Goal: Task Accomplishment & Management: Manage account settings

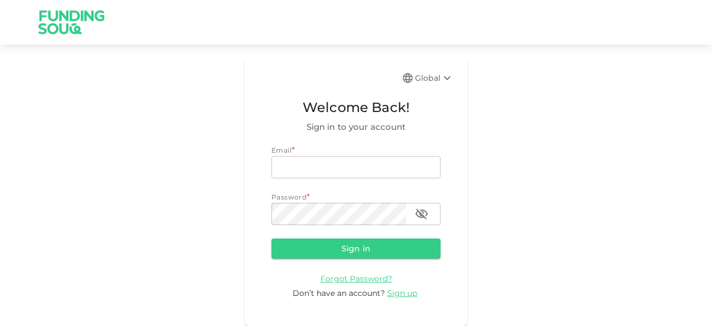
type input "[EMAIL_ADDRESS][DOMAIN_NAME]"
click at [443, 78] on icon at bounding box center [447, 77] width 13 height 13
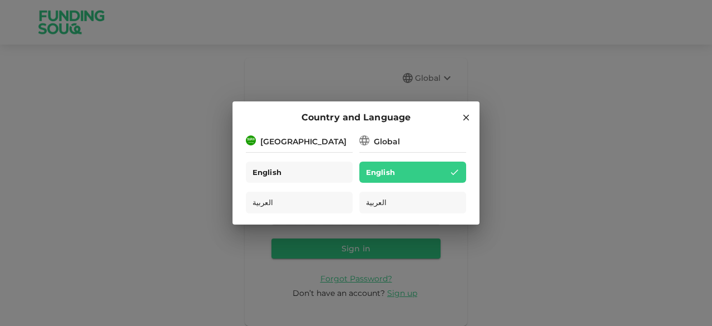
click at [321, 167] on div "English" at bounding box center [299, 172] width 107 height 22
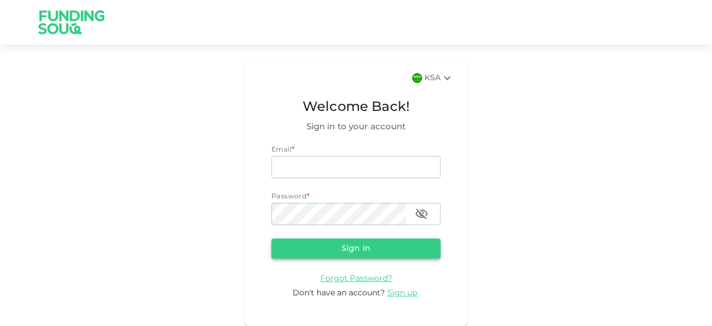
type input "[EMAIL_ADDRESS][DOMAIN_NAME]"
click at [339, 253] on button "Sign in" at bounding box center [356, 248] width 169 height 20
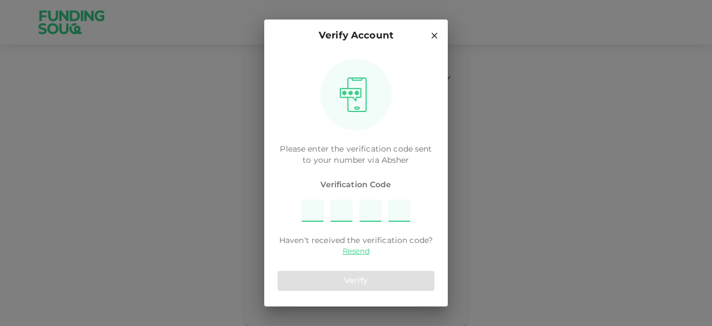
click at [314, 214] on input "Please enter OTP character 1" at bounding box center [313, 210] width 22 height 22
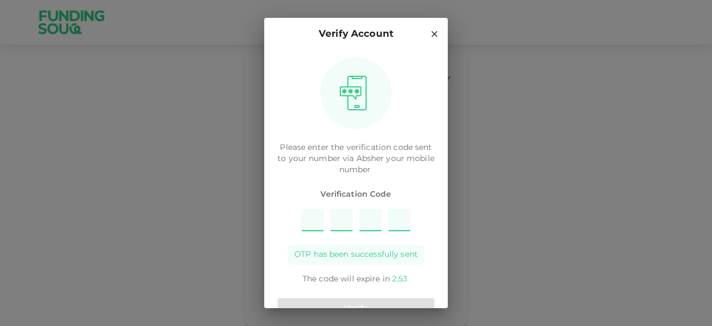
type input "9"
type input "2"
type input "6"
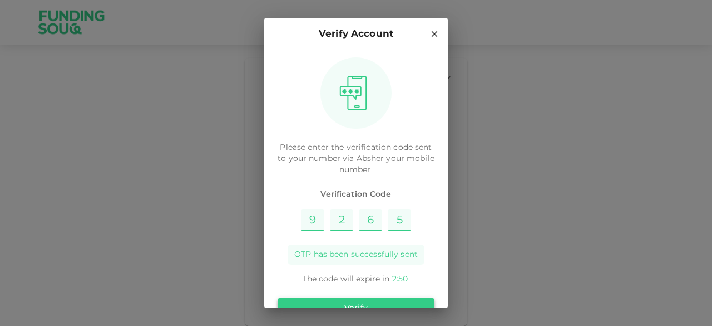
type input "5"
click at [390, 304] on button "Verify" at bounding box center [356, 308] width 157 height 20
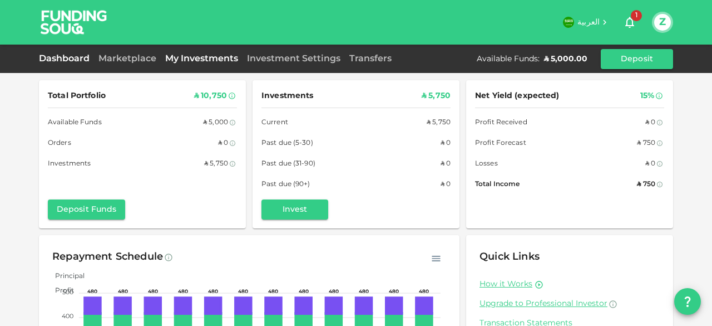
click at [223, 61] on link "My Investments" at bounding box center [202, 59] width 82 height 8
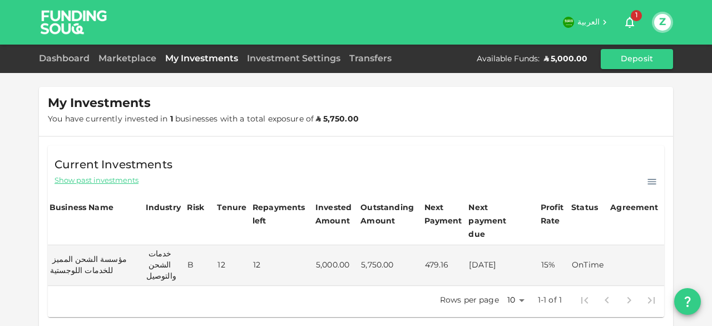
click at [147, 65] on div "Marketplace" at bounding box center [127, 58] width 67 height 13
click at [143, 58] on link "Marketplace" at bounding box center [127, 59] width 67 height 8
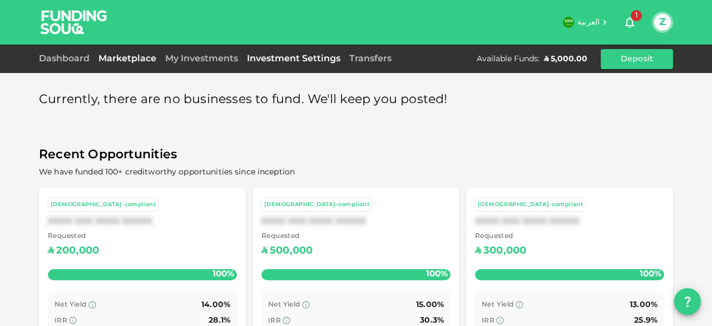
click at [277, 56] on link "Investment Settings" at bounding box center [294, 59] width 102 height 8
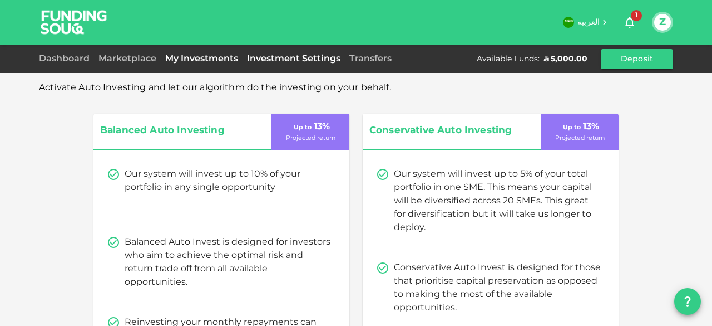
click at [215, 61] on link "My Investments" at bounding box center [202, 59] width 82 height 8
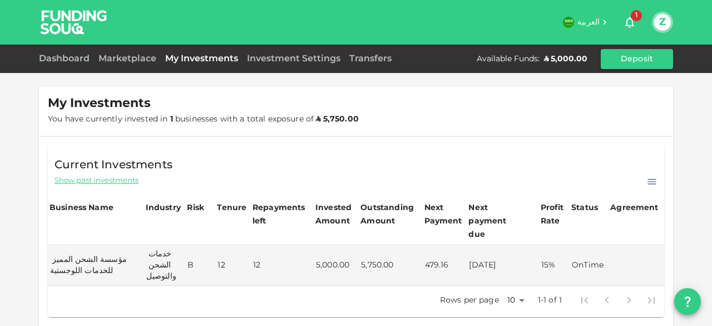
click at [147, 62] on div "Marketplace" at bounding box center [127, 58] width 67 height 13
click at [78, 60] on link "Dashboard" at bounding box center [66, 59] width 55 height 8
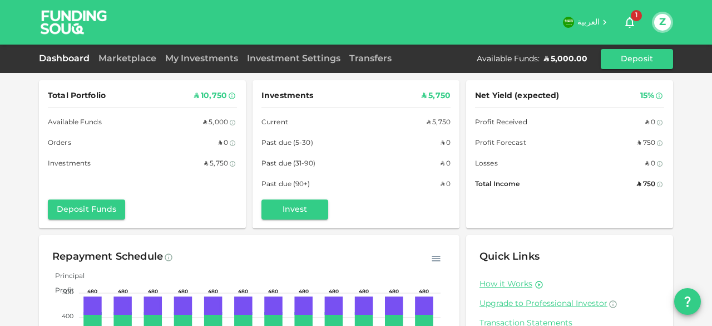
click at [635, 19] on span "1" at bounding box center [636, 15] width 11 height 11
